Goal: Find specific page/section: Find specific page/section

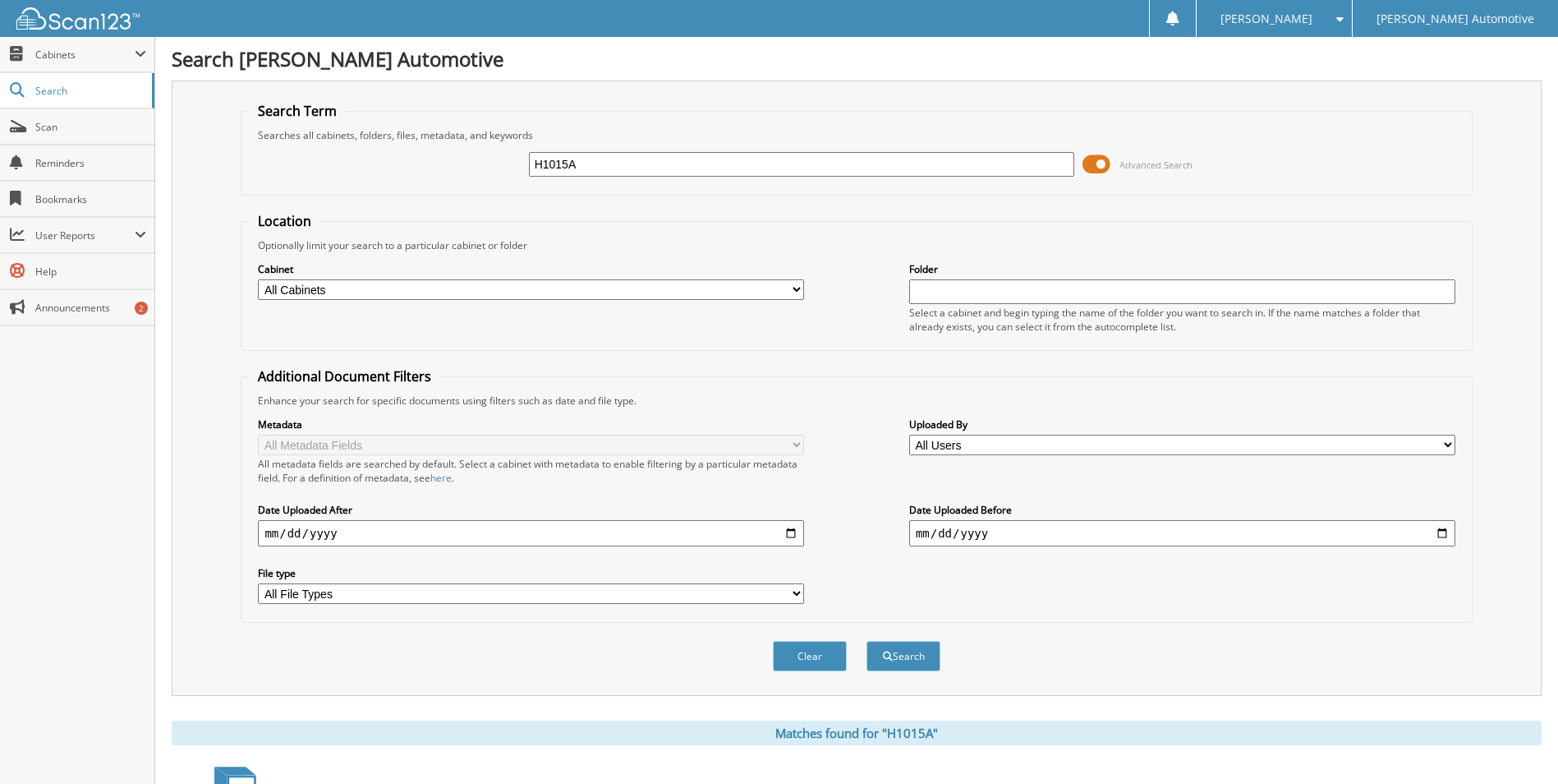
click at [630, 163] on input "H1015A" at bounding box center [801, 164] width 546 height 25
type input "242865"
click at [867, 641] on button "Search" at bounding box center [903, 655] width 74 height 30
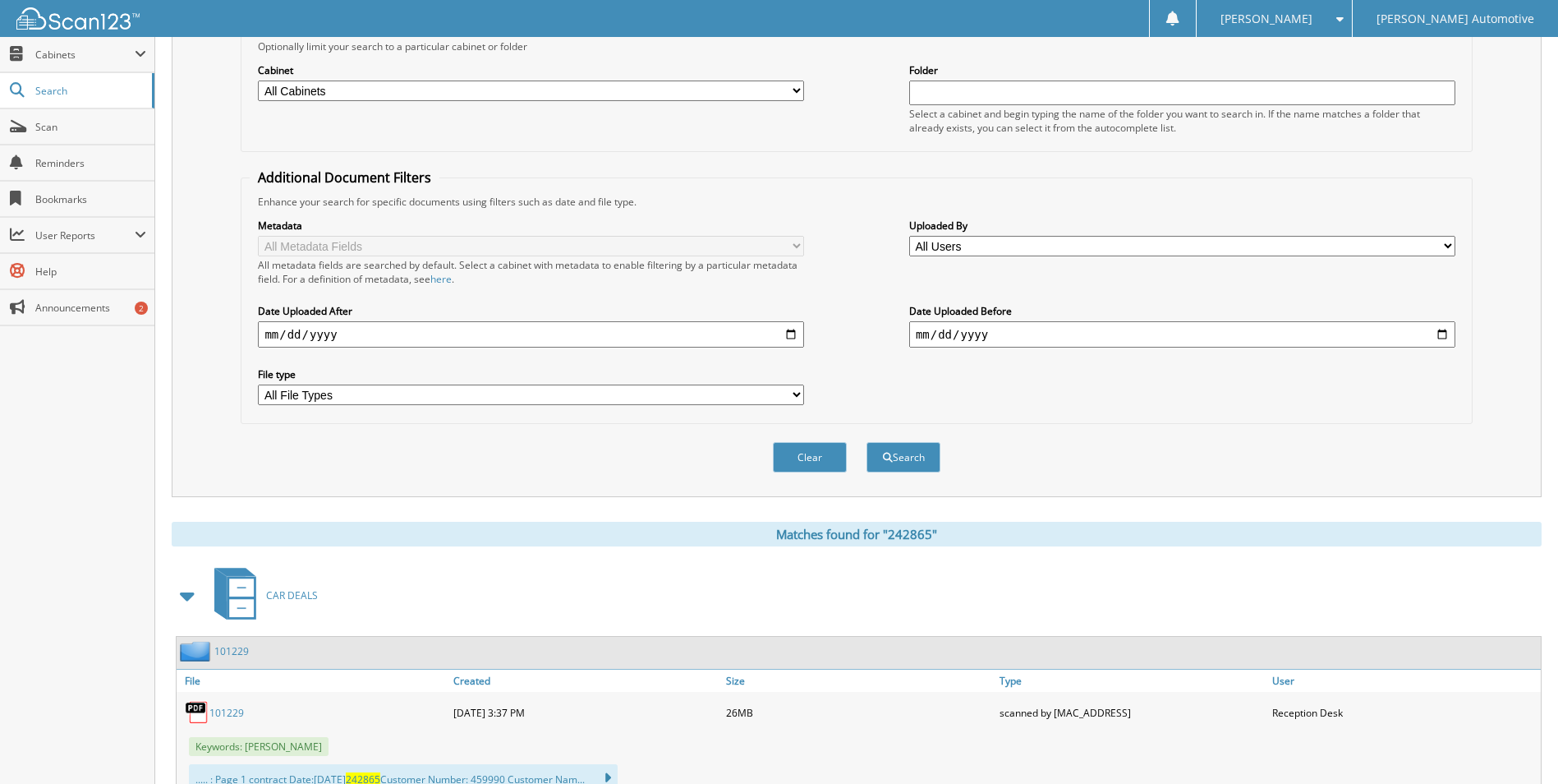
scroll to position [246, 0]
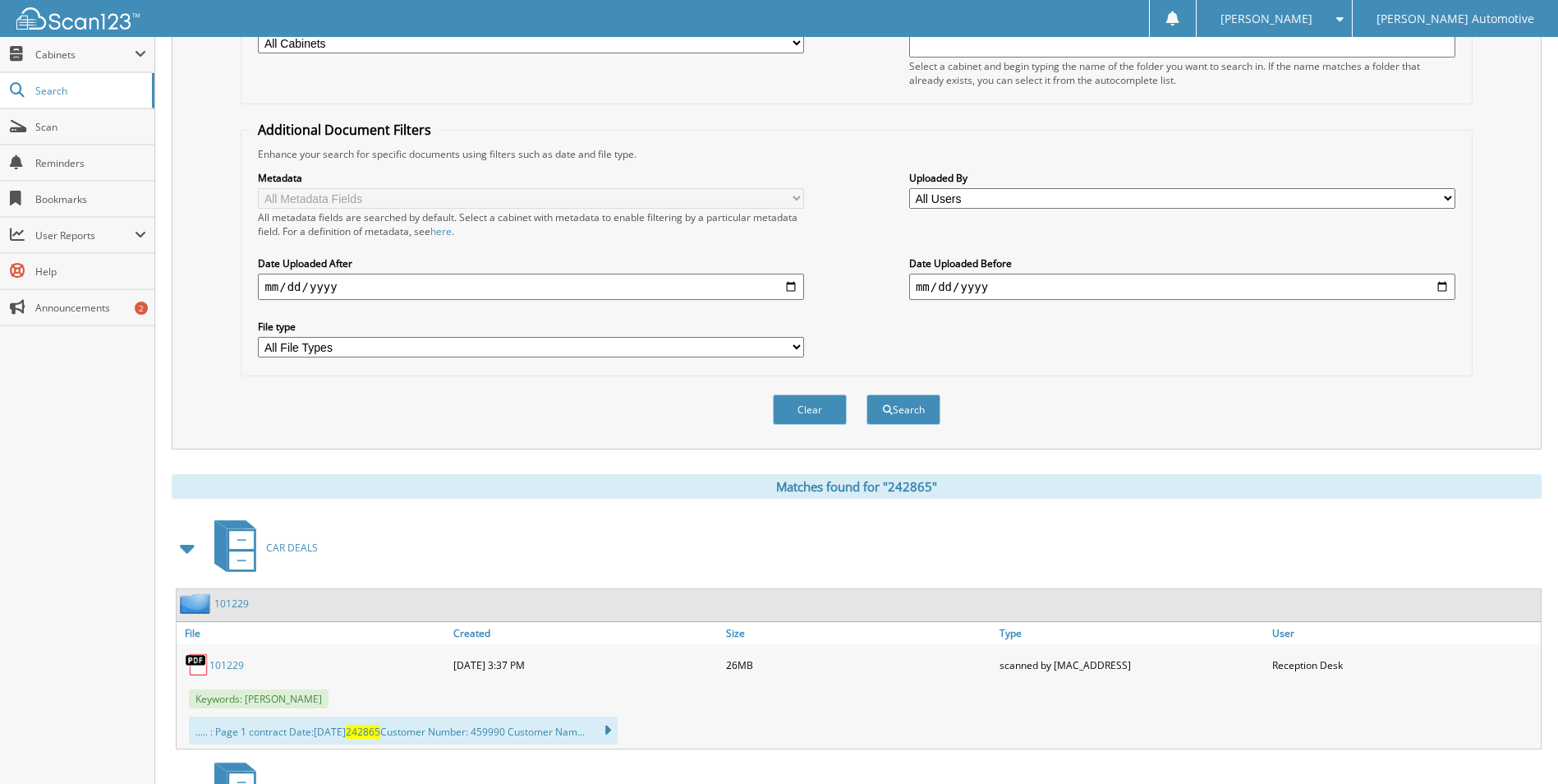
click at [232, 671] on link "101229" at bounding box center [227, 665] width 35 height 14
